Goal: Check status: Check status

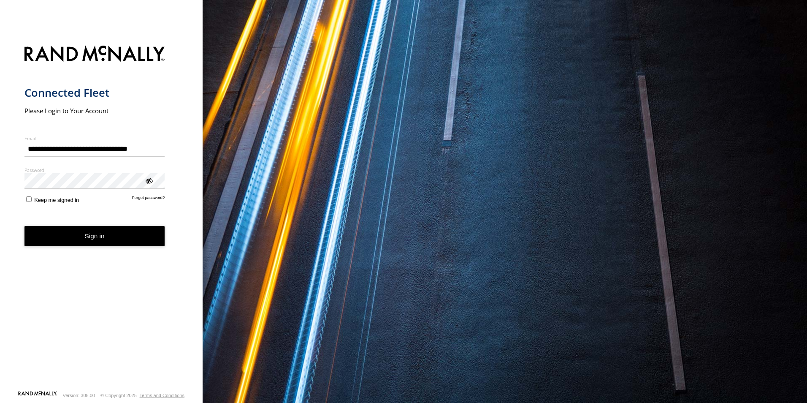
click at [0, 402] on nordpass-portal at bounding box center [0, 403] width 0 height 0
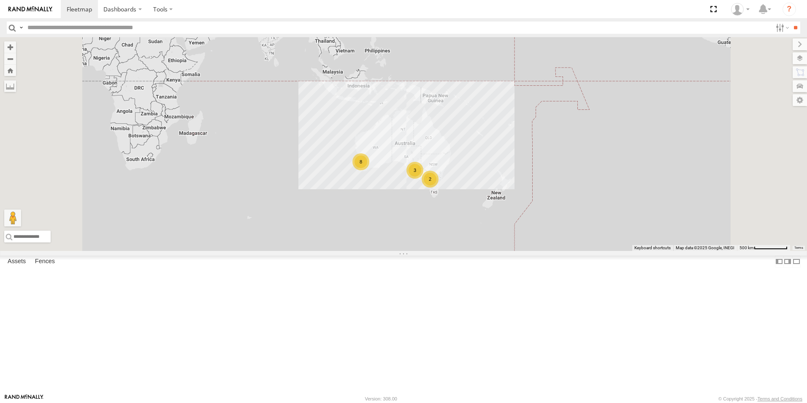
click at [424, 179] on div "3" at bounding box center [415, 170] width 17 height 17
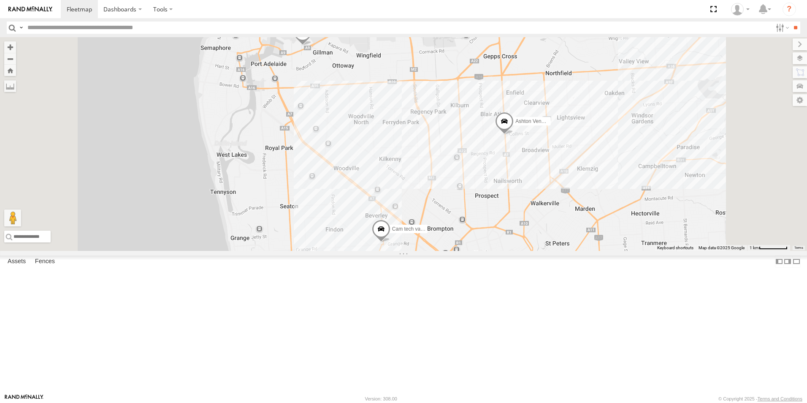
click at [391, 242] on span at bounding box center [381, 231] width 19 height 23
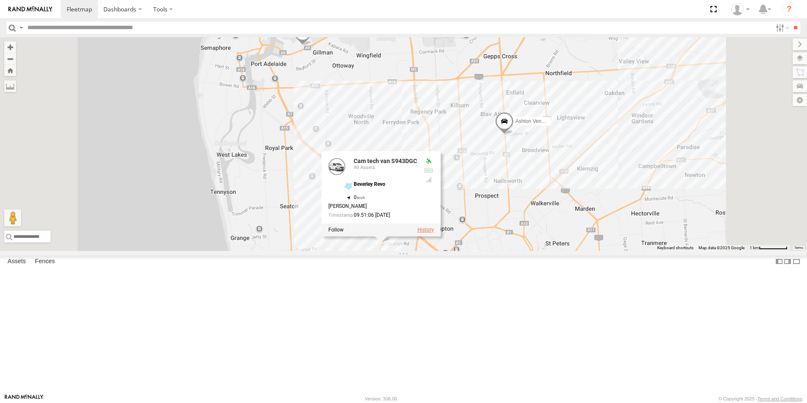
click at [434, 233] on label at bounding box center [426, 230] width 16 height 6
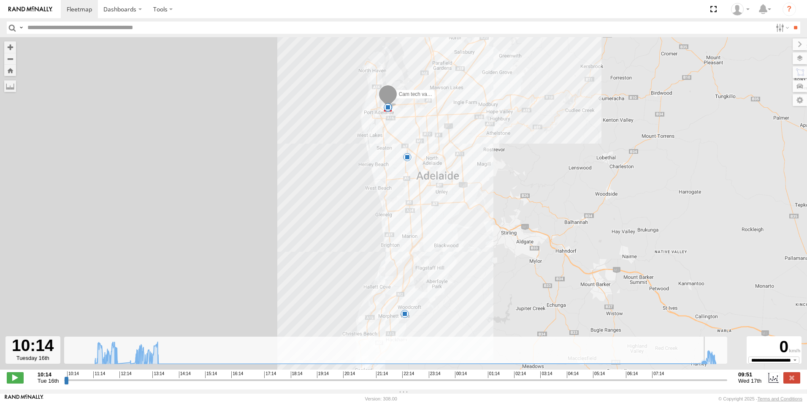
click at [701, 364] on icon at bounding box center [406, 353] width 630 height 22
click at [18, 383] on span at bounding box center [15, 377] width 17 height 11
click at [668, 364] on icon at bounding box center [406, 353] width 630 height 22
drag, startPoint x: 76, startPoint y: 386, endPoint x: 700, endPoint y: 380, distance: 624.1
click at [700, 380] on input "range" at bounding box center [395, 380] width 663 height 8
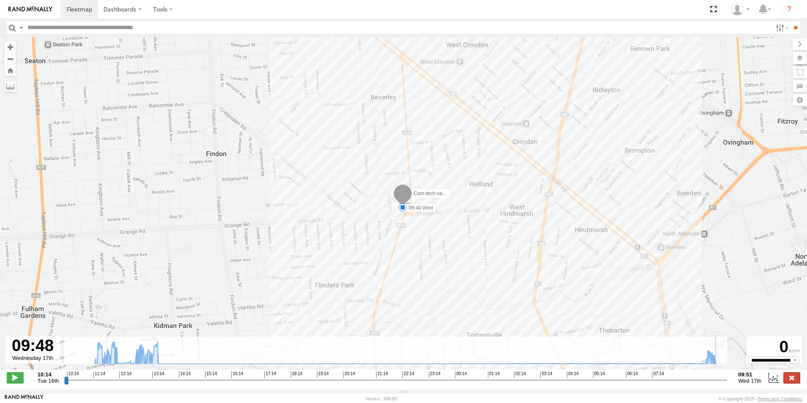
click at [797, 379] on label at bounding box center [792, 377] width 17 height 11
type input "**********"
